Goal: Communication & Community: Answer question/provide support

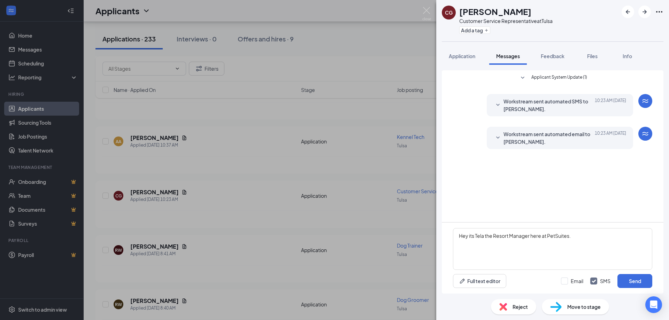
scroll to position [314, 0]
type textarea "Hey its Tela the Resort Manager here at PetSuites. I was wanting to see if you …"
click at [642, 284] on button "Send" at bounding box center [635, 281] width 35 height 14
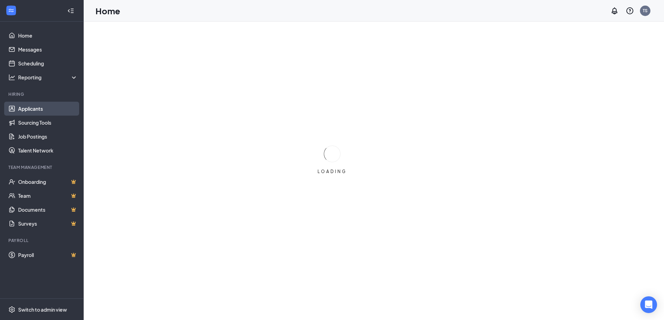
click at [47, 106] on link "Applicants" at bounding box center [48, 109] width 60 height 14
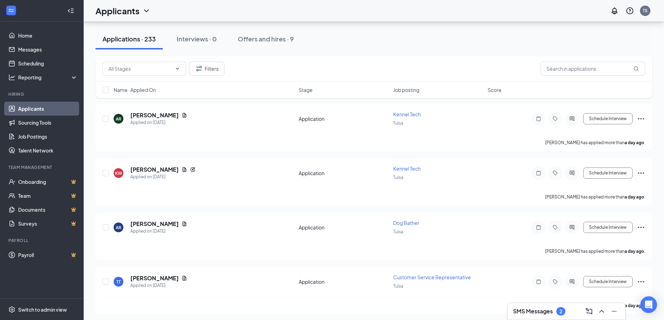
scroll to position [1185, 0]
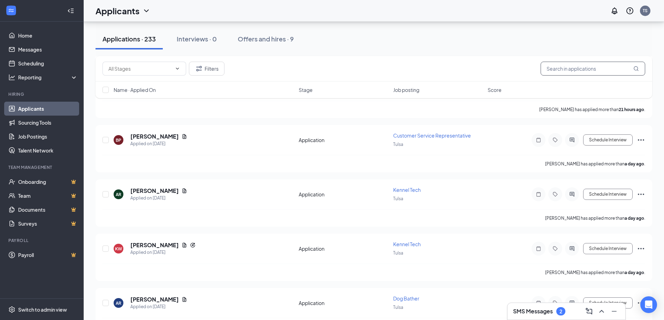
click at [613, 64] on input "text" at bounding box center [593, 69] width 105 height 14
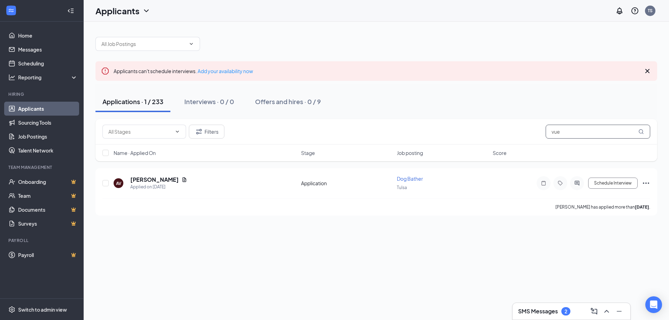
drag, startPoint x: 605, startPoint y: 132, endPoint x: 602, endPoint y: 132, distance: 3.5
click at [602, 132] on input "vue" at bounding box center [598, 132] width 105 height 14
type input "v"
